Goal: Task Accomplishment & Management: Use online tool/utility

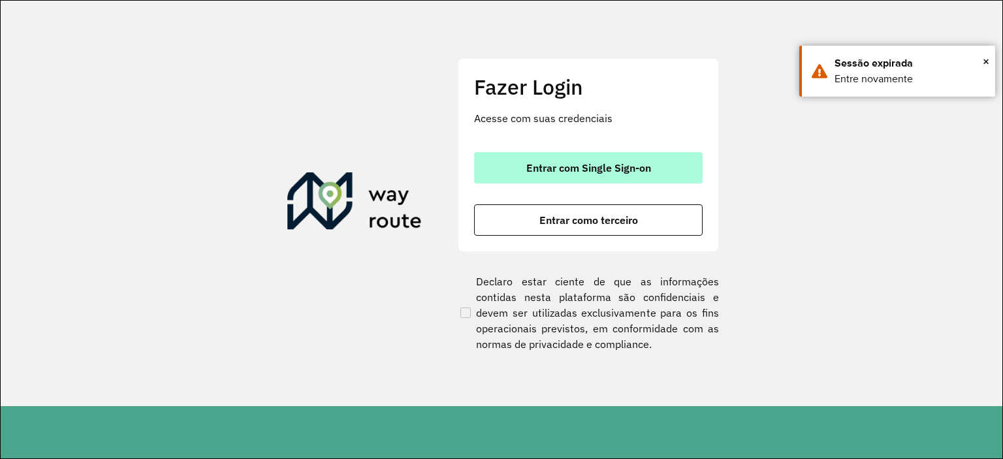
click at [514, 153] on button "Entrar com Single Sign-on" at bounding box center [588, 167] width 229 height 31
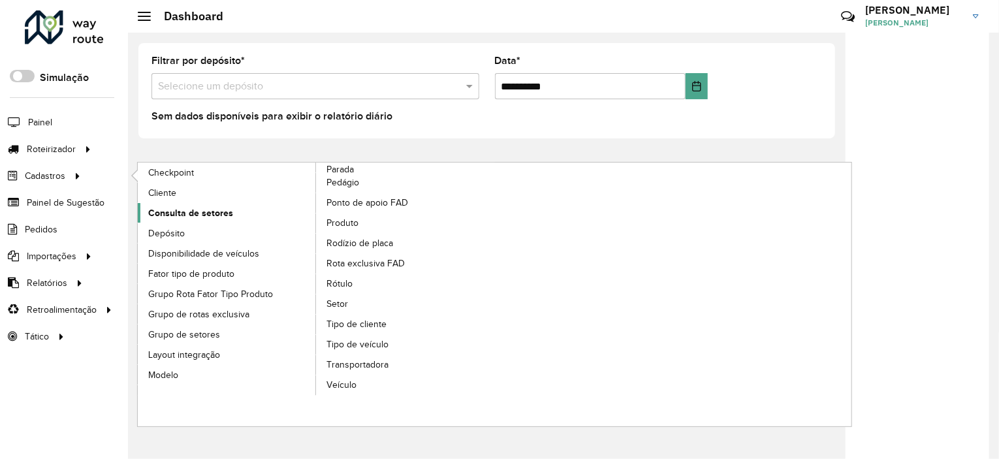
click at [205, 217] on span "Consulta de setores" at bounding box center [190, 213] width 85 height 14
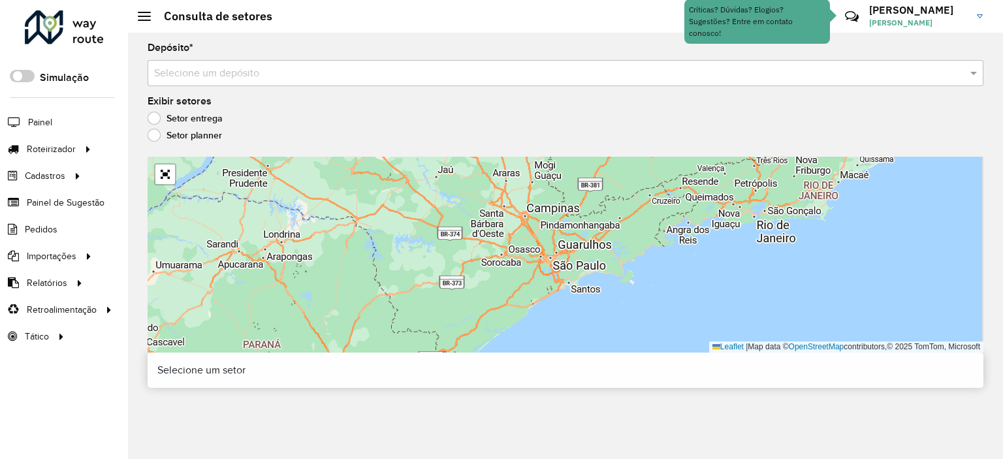
click at [411, 85] on div "Selecione um depósito" at bounding box center [566, 73] width 836 height 26
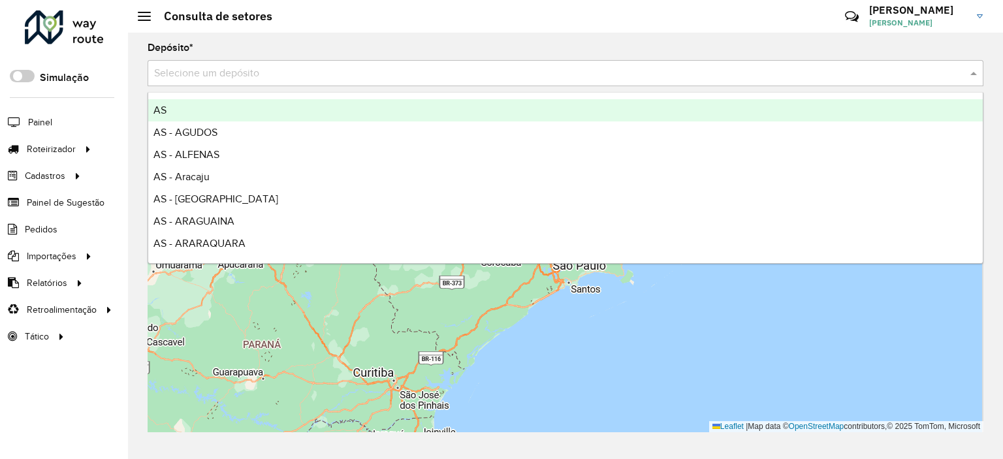
click at [394, 75] on input "text" at bounding box center [552, 74] width 797 height 16
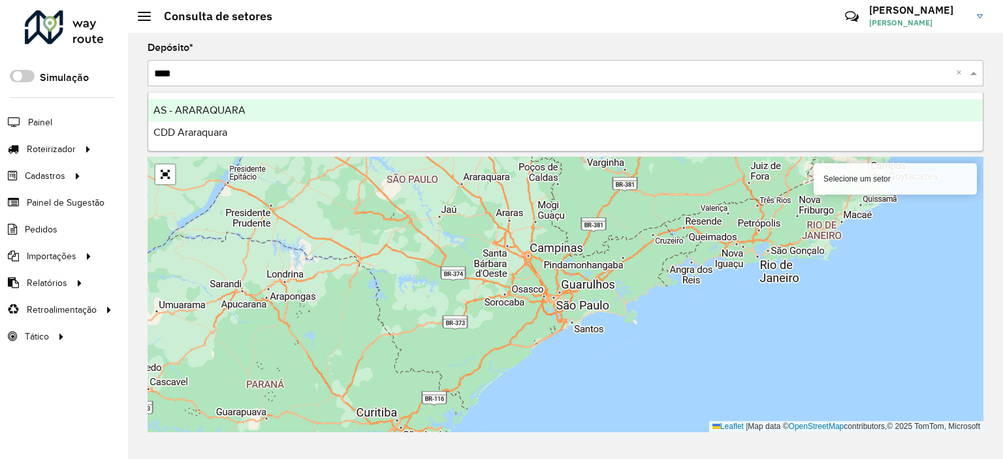
type input "*****"
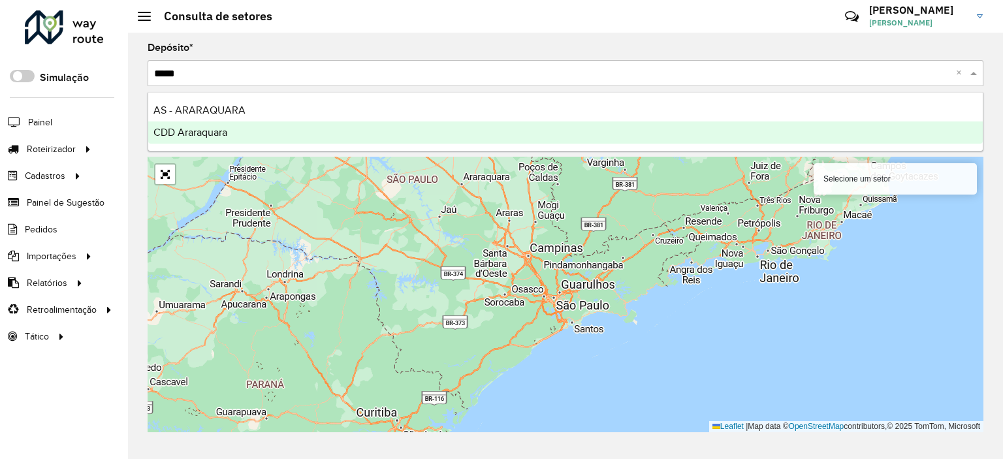
click at [199, 128] on span "CDD Araraquara" at bounding box center [190, 132] width 74 height 11
